Goal: Navigation & Orientation: Find specific page/section

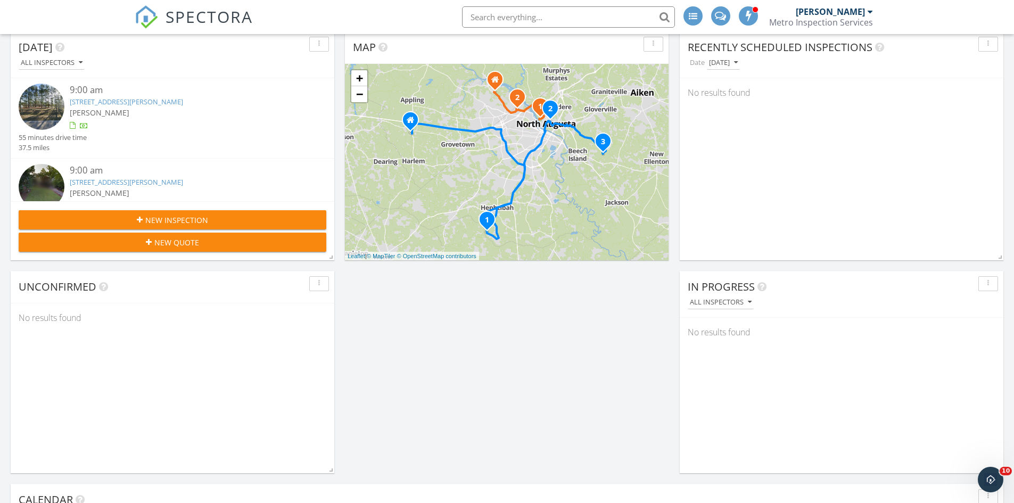
scroll to position [319, 0]
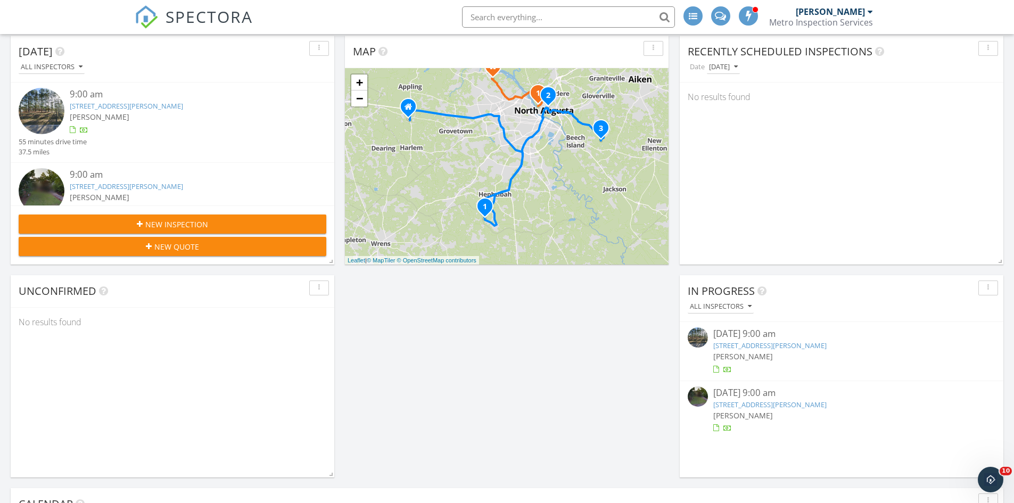
scroll to position [279, 0]
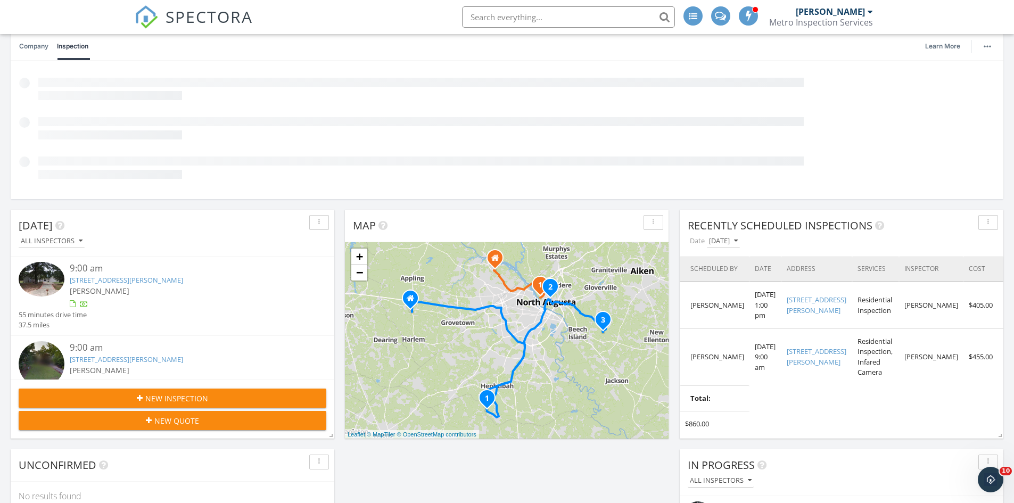
scroll to position [18, 0]
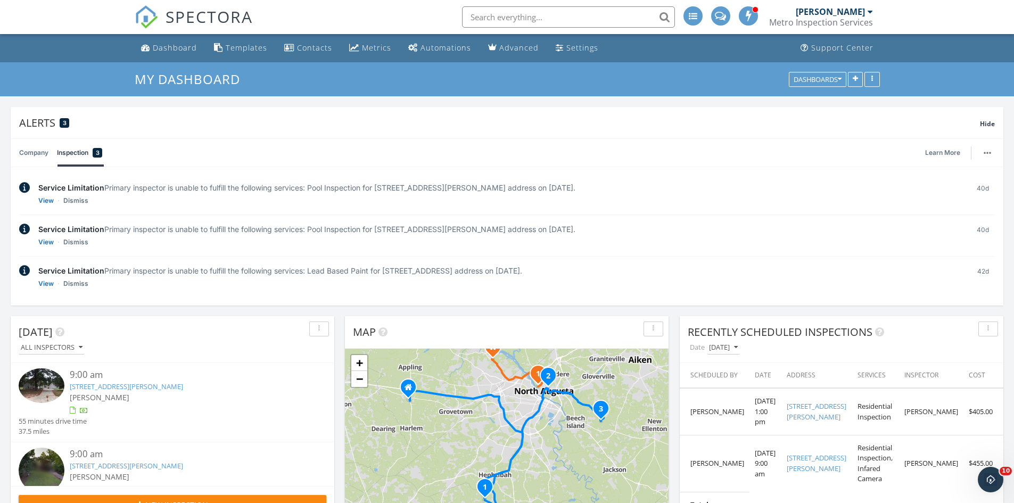
scroll to position [3, 0]
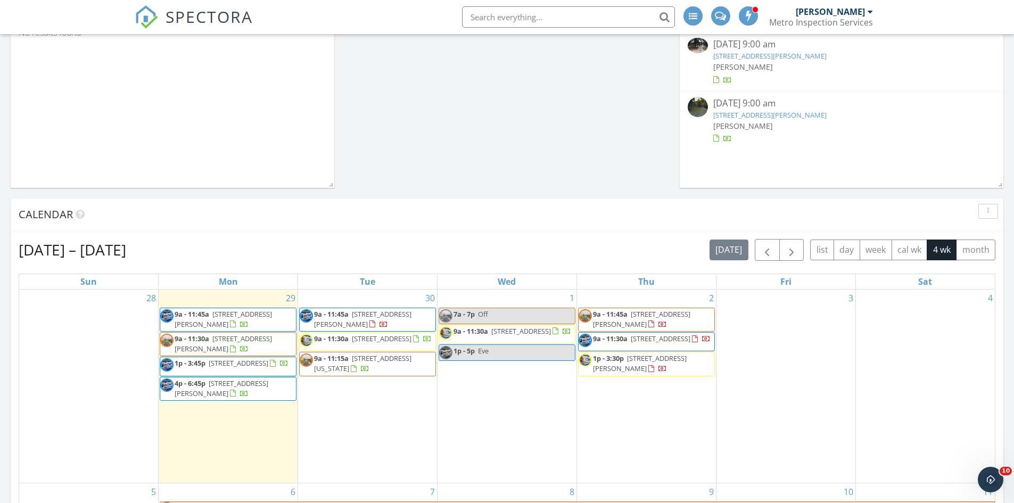
scroll to position [745, 0]
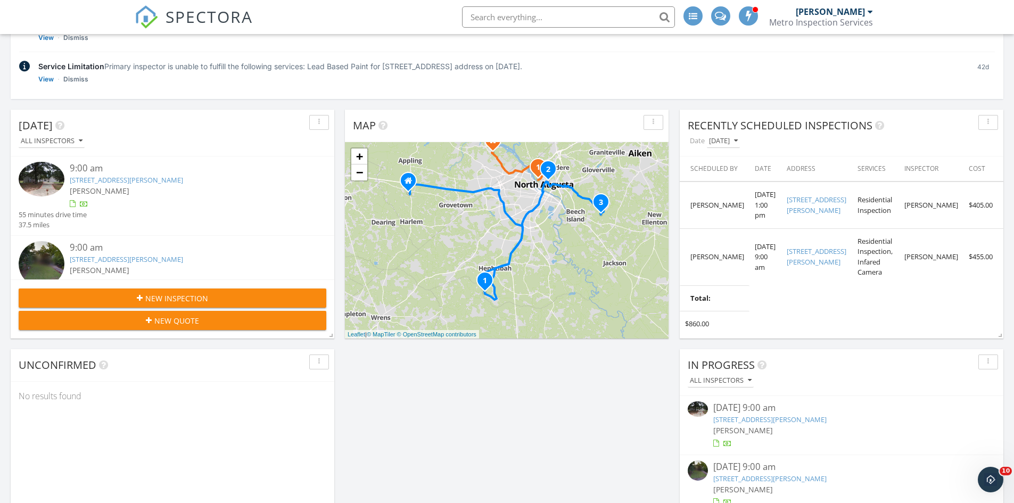
scroll to position [319, 0]
